Goal: Task Accomplishment & Management: Use online tool/utility

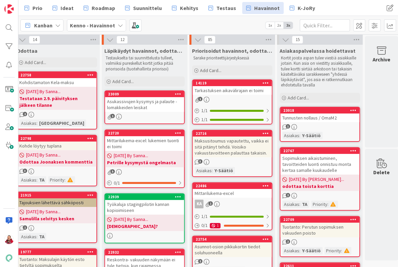
scroll to position [1, 182]
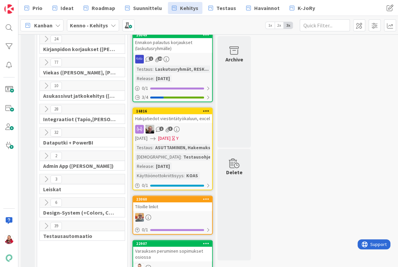
scroll to position [143, 0]
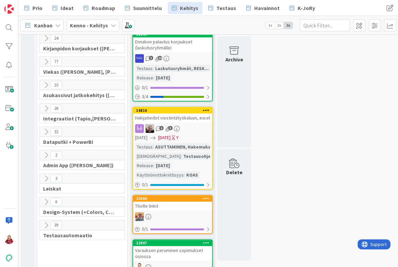
click at [45, 128] on icon at bounding box center [45, 131] width 7 height 7
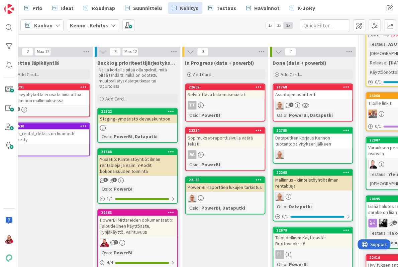
scroll to position [246, 9]
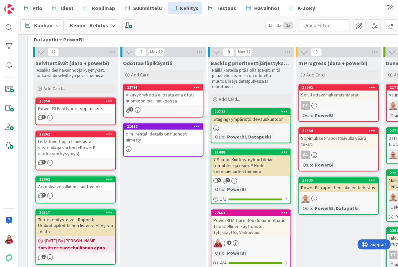
click at [67, 104] on div "Power BI Päättyneet sopimukset" at bounding box center [75, 108] width 79 height 9
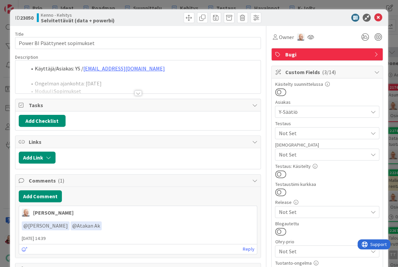
click at [138, 91] on div at bounding box center [137, 93] width 7 height 5
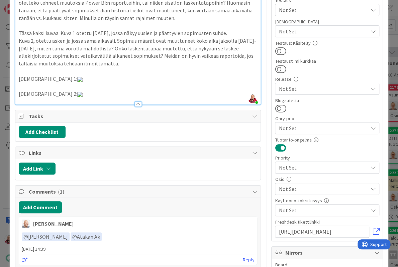
scroll to position [145, 0]
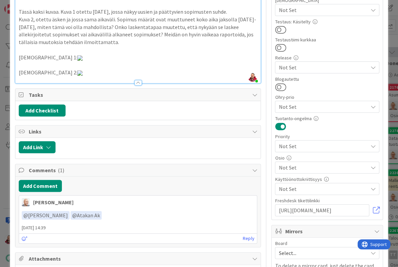
click at [298, 164] on span "Not Set" at bounding box center [322, 168] width 89 height 8
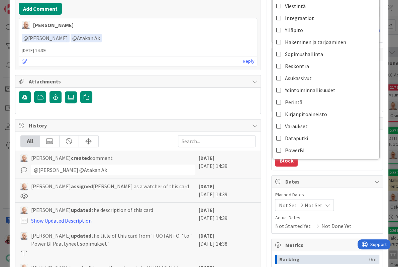
scroll to position [260, 0]
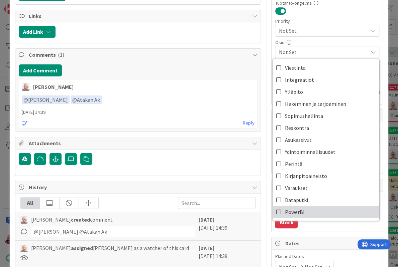
click at [292, 207] on span "PowerBI" at bounding box center [295, 212] width 20 height 10
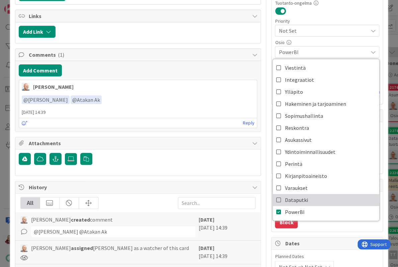
type textarea "x"
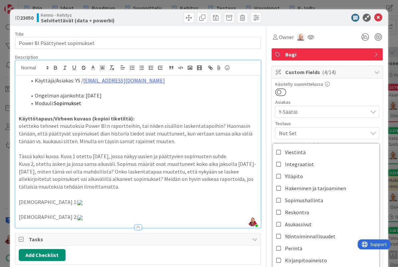
scroll to position [0, 0]
click at [380, 17] on icon at bounding box center [378, 18] width 8 height 8
